Goal: Task Accomplishment & Management: Use online tool/utility

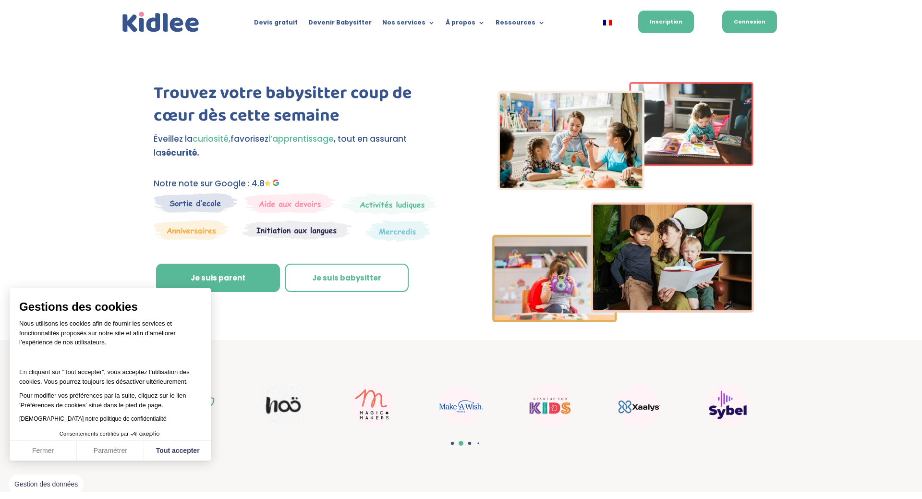
click at [738, 23] on link "Connexion" at bounding box center [749, 22] width 55 height 23
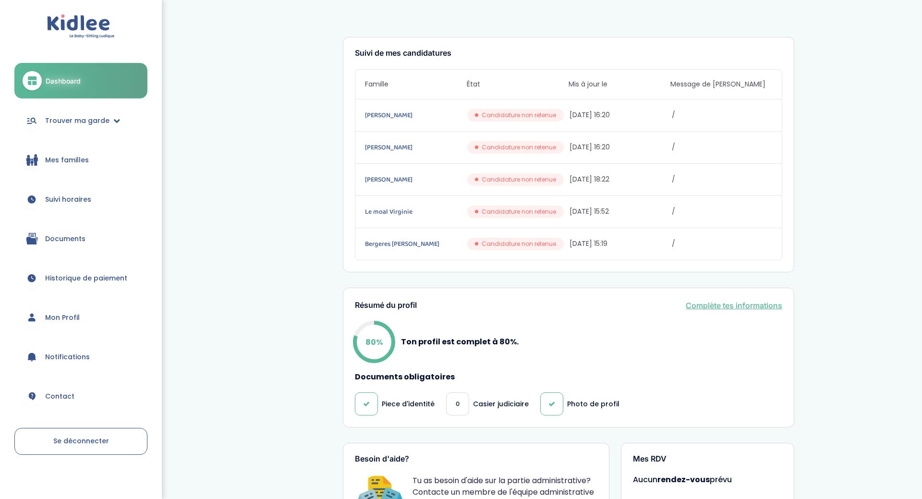
click at [89, 114] on link "Trouver ma garde" at bounding box center [80, 120] width 133 height 35
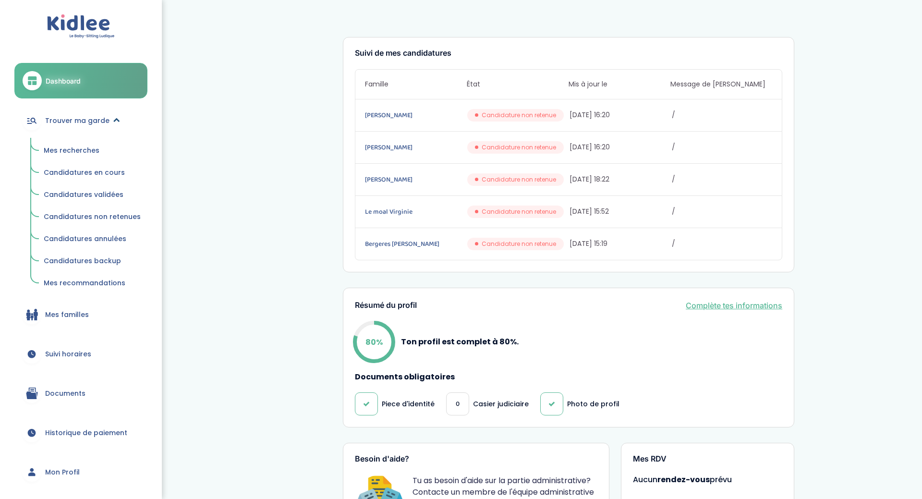
click at [113, 123] on icon at bounding box center [116, 120] width 7 height 7
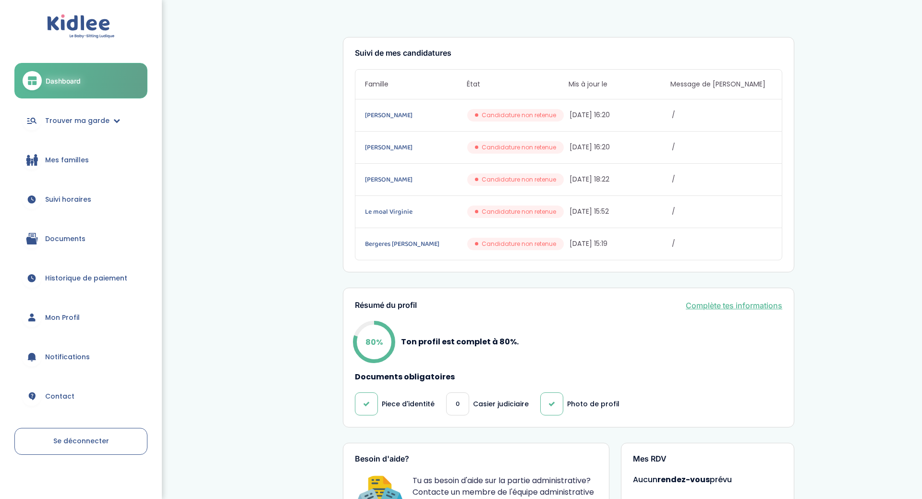
click at [34, 146] on link "Mes familles" at bounding box center [80, 160] width 133 height 35
click at [62, 163] on span "Mes familles" at bounding box center [67, 160] width 44 height 10
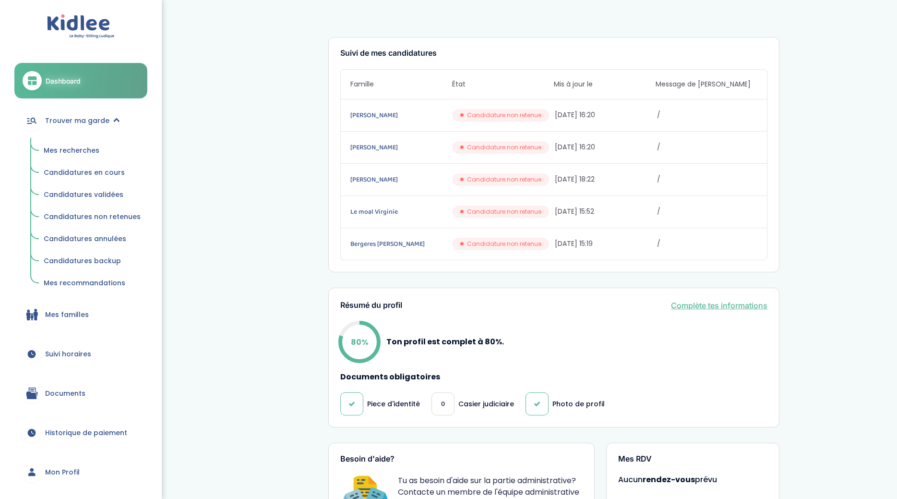
click at [78, 312] on span "Mes familles" at bounding box center [67, 315] width 44 height 10
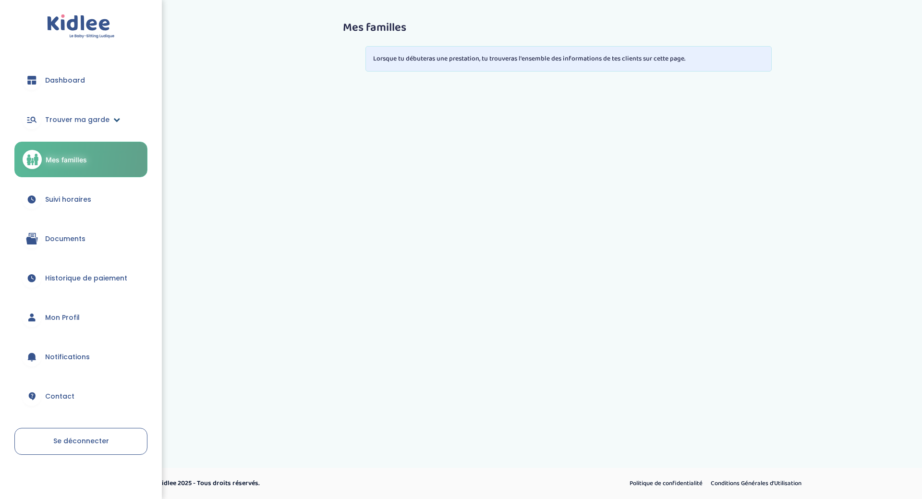
click at [60, 121] on span "Trouver ma garde" at bounding box center [77, 120] width 64 height 10
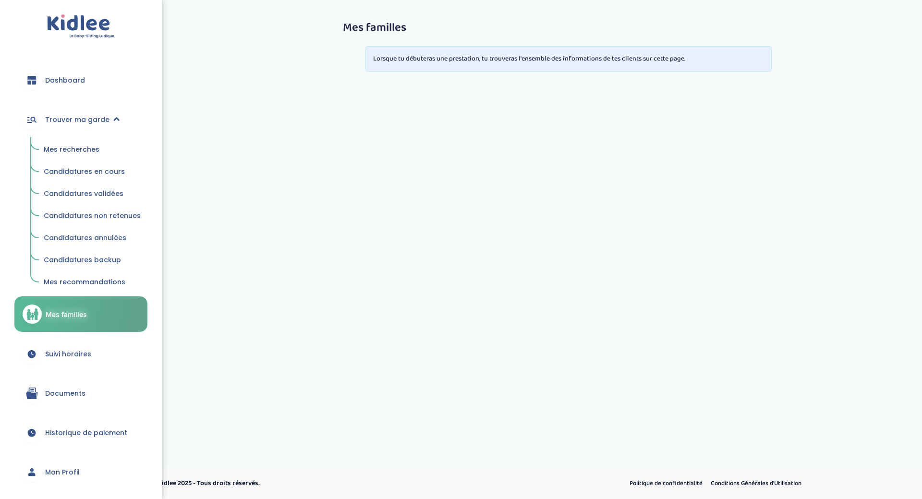
click at [71, 146] on span "Mes recherches" at bounding box center [72, 150] width 56 height 10
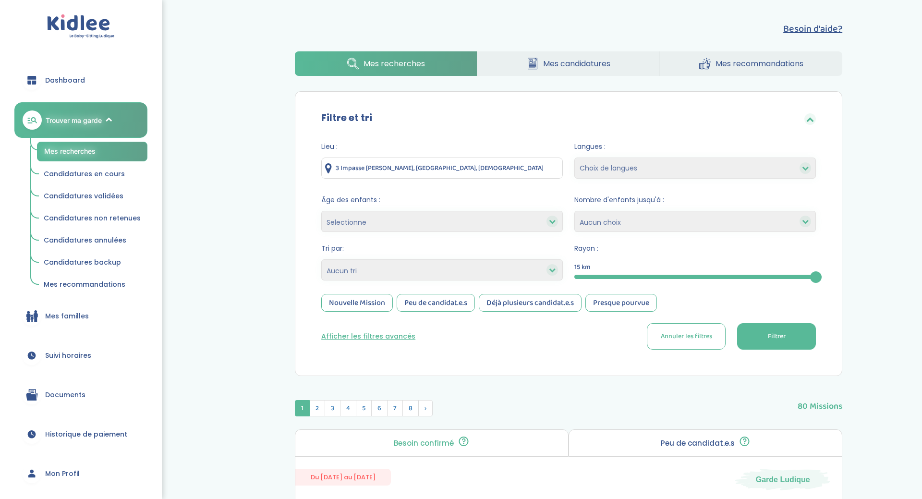
click at [515, 218] on select "Selectionne moins de 3 ans entre 3 et 6 ans plus de 6 ans" at bounding box center [441, 221] width 241 height 21
click at [531, 282] on form "Lieu : 3 Impasse [PERSON_NAME], [GEOGRAPHIC_DATA], [DEMOGRAPHIC_DATA] Langues :…" at bounding box center [568, 246] width 495 height 208
click at [551, 273] on icon at bounding box center [552, 269] width 7 height 7
click at [321, 259] on select "Heures par semaine (croissant) Heures par semaine (décroissant) Date de démarra…" at bounding box center [441, 269] width 241 height 21
select select "hours_asc"
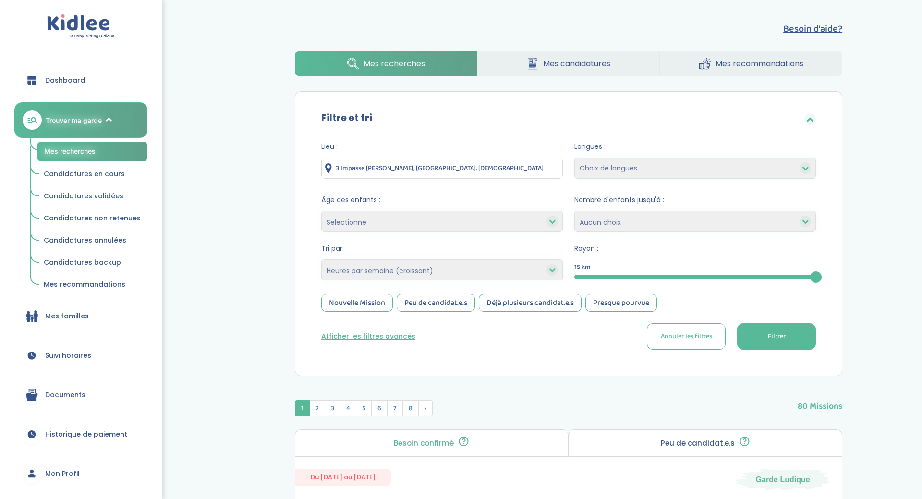
click option "Heures par semaine (croissant)" at bounding box center [0, 0] width 0 height 0
click at [737, 336] on button "Filtrer" at bounding box center [776, 336] width 79 height 26
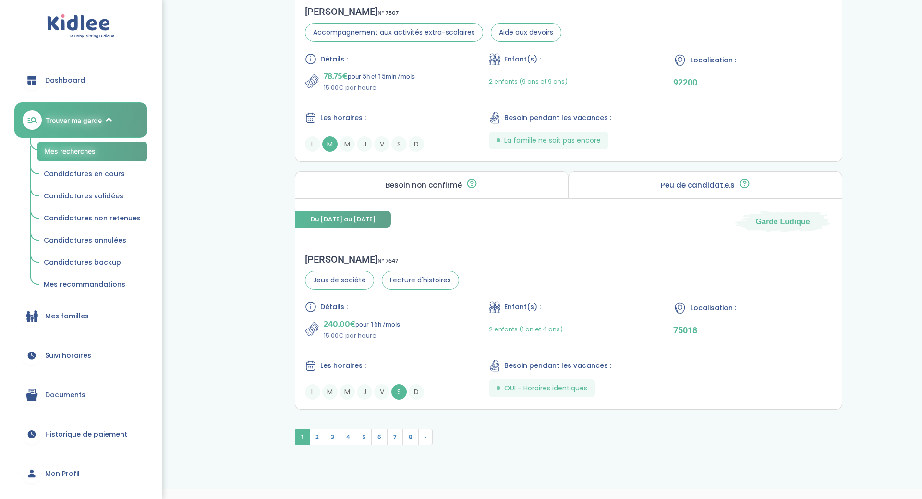
scroll to position [2493, 0]
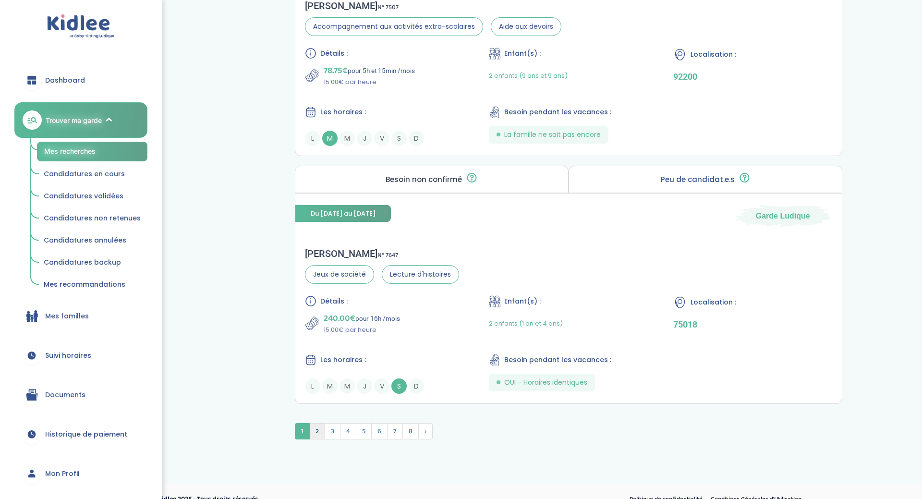
click at [320, 434] on span "2" at bounding box center [317, 431] width 16 height 16
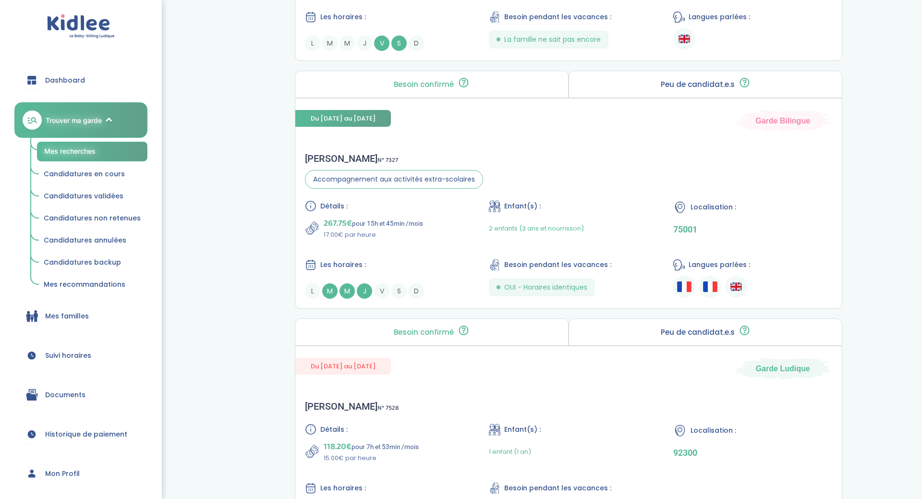
scroll to position [1857, 0]
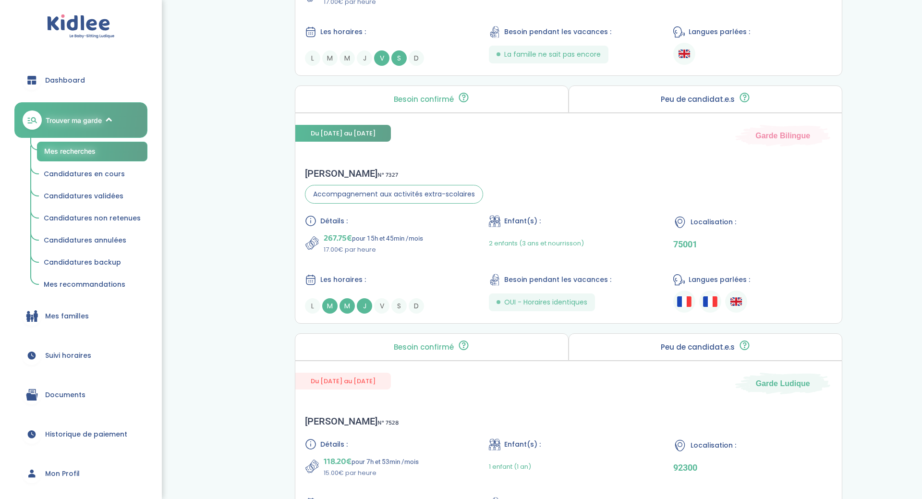
drag, startPoint x: 921, startPoint y: 446, endPoint x: 921, endPoint y: 341, distance: 105.1
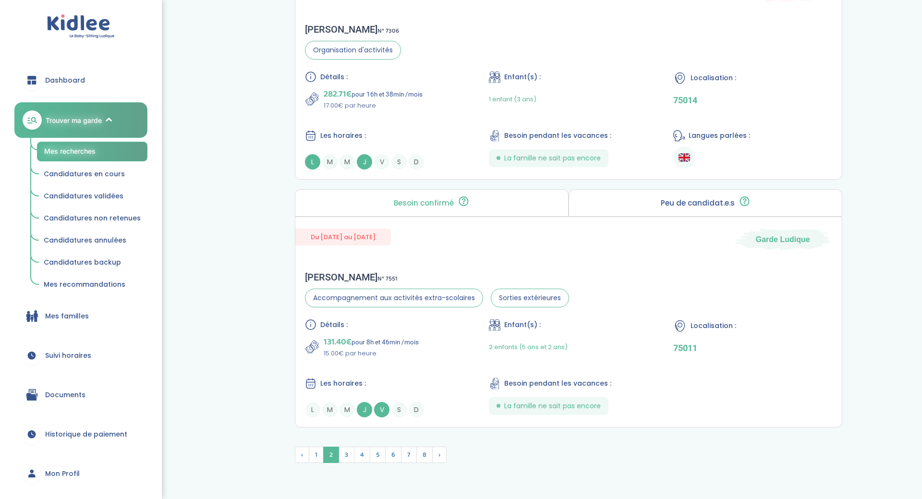
scroll to position [2451, 0]
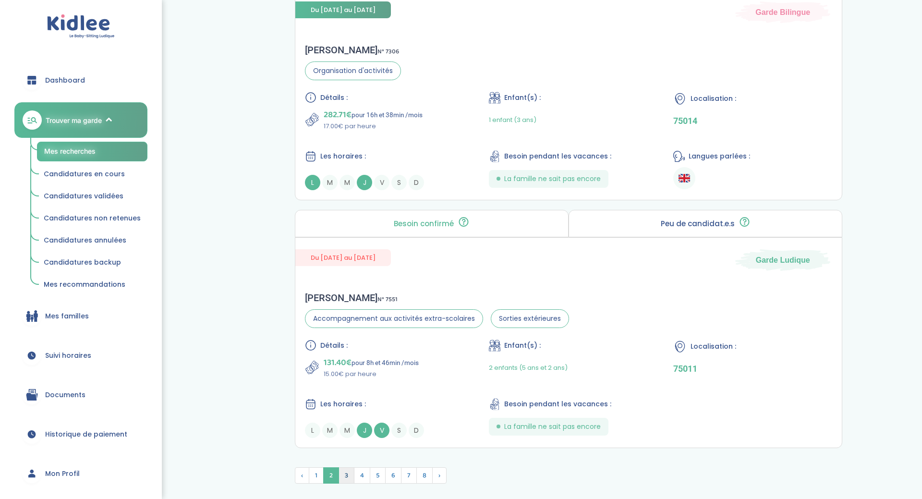
click at [341, 476] on span "3" at bounding box center [346, 475] width 16 height 16
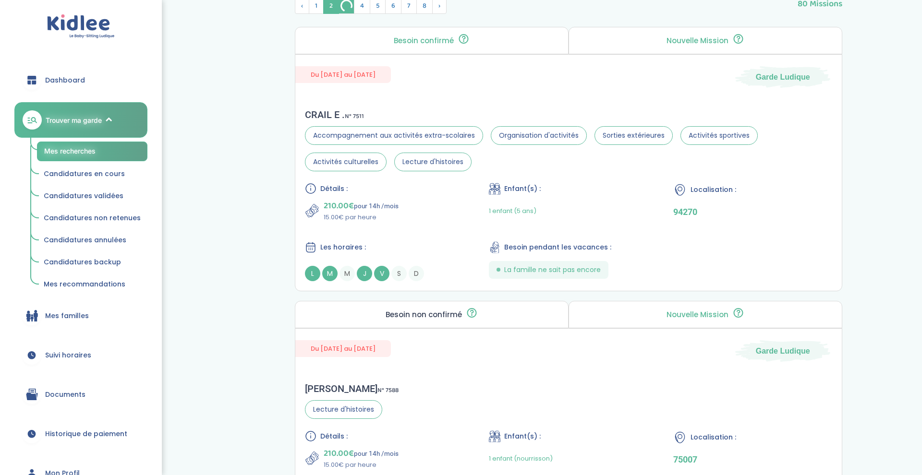
scroll to position [0, 0]
